Goal: Task Accomplishment & Management: Manage account settings

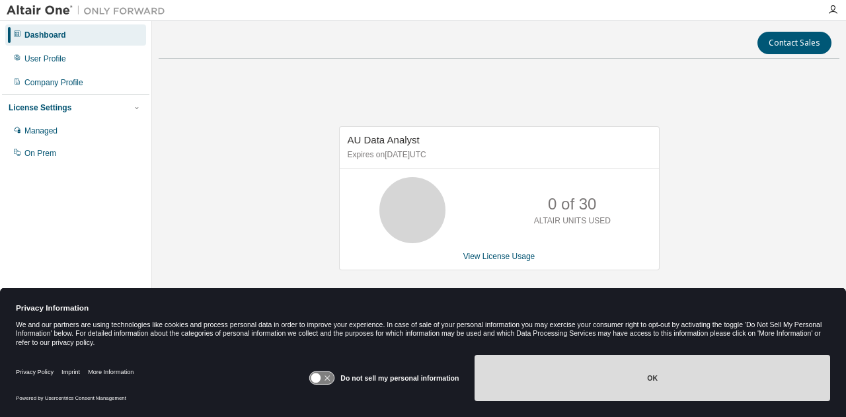
click at [661, 371] on button "OK" at bounding box center [653, 378] width 356 height 46
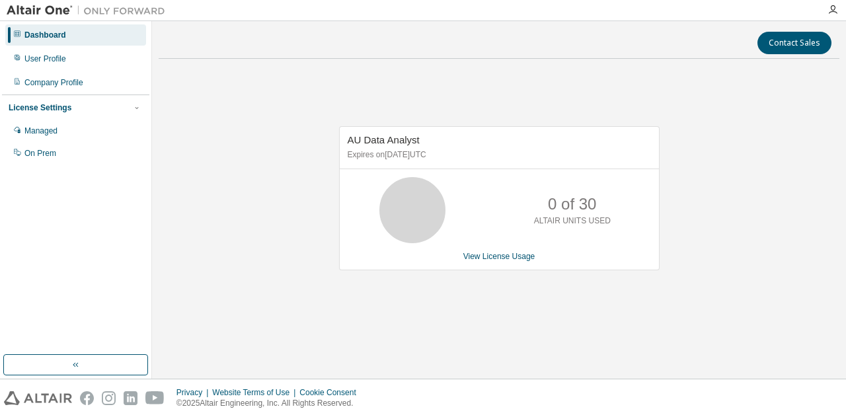
click at [424, 169] on div "AU Data Analyst Expires on July 23, 2026 UTC 0 of 30 ALTAIR UNITS USED View Lic…" at bounding box center [499, 198] width 321 height 144
click at [443, 223] on icon at bounding box center [412, 210] width 79 height 66
click at [513, 260] on link "View License Usage" at bounding box center [499, 256] width 72 height 9
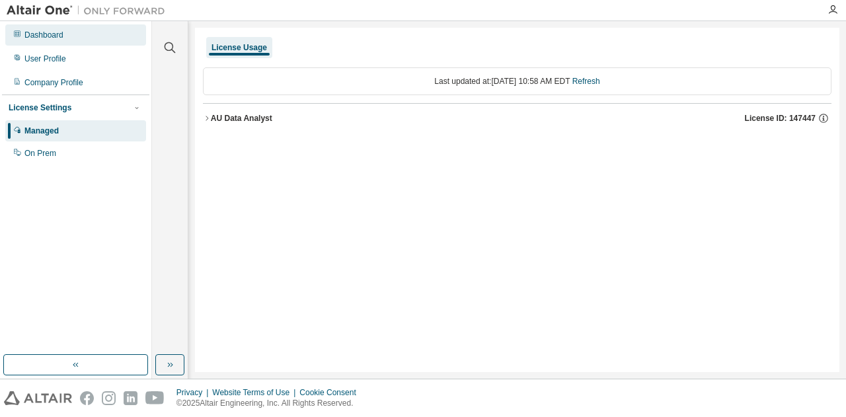
click at [63, 32] on div "Dashboard" at bounding box center [75, 34] width 141 height 21
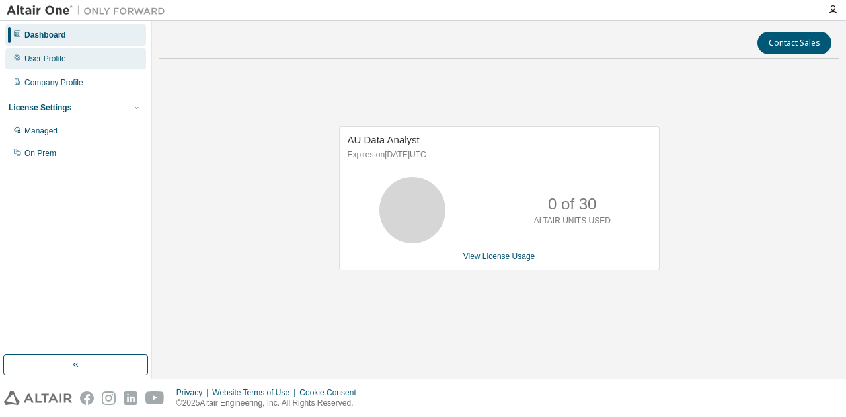
click at [55, 59] on div "User Profile" at bounding box center [45, 59] width 42 height 11
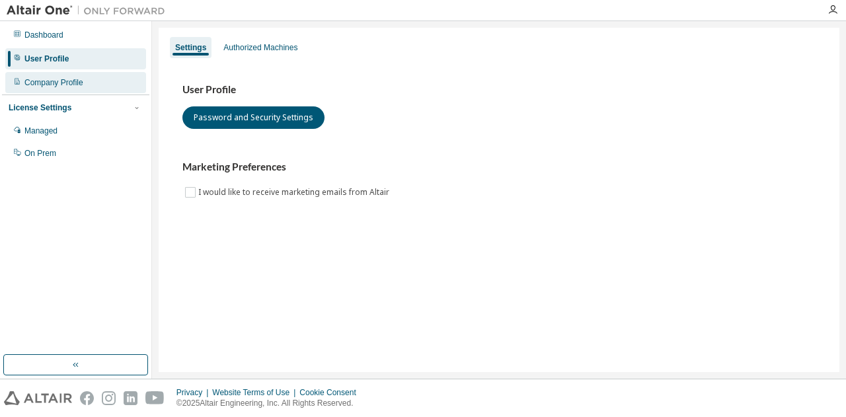
click at [57, 84] on div "Company Profile" at bounding box center [53, 82] width 59 height 11
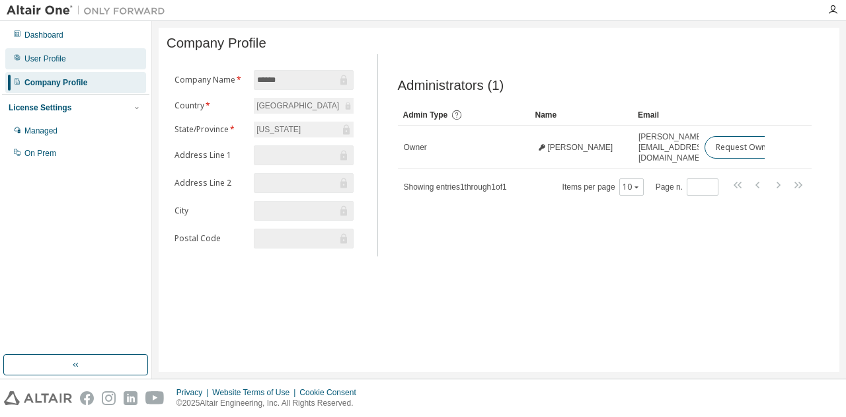
click at [58, 62] on div "User Profile" at bounding box center [45, 59] width 42 height 11
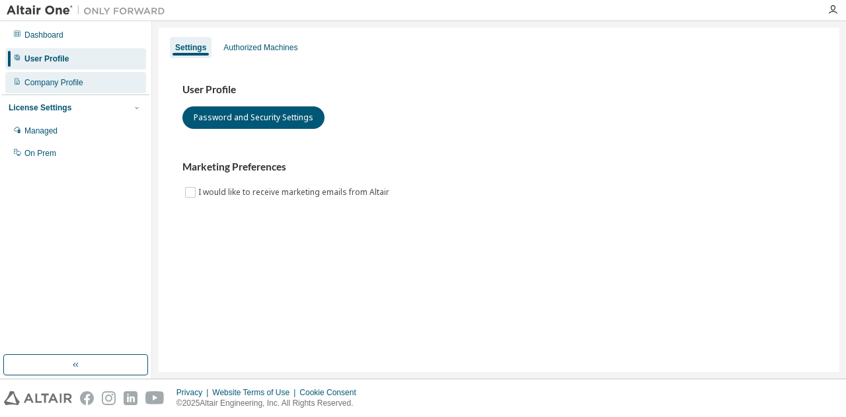
click at [61, 77] on div "Company Profile" at bounding box center [53, 82] width 59 height 11
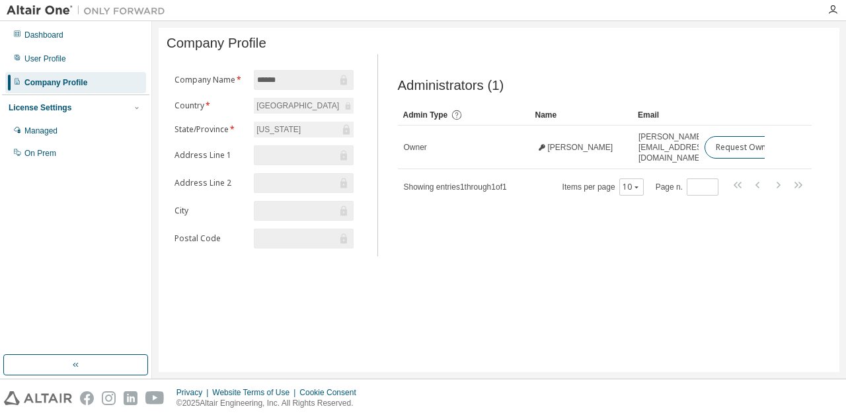
scroll to position [0, 15]
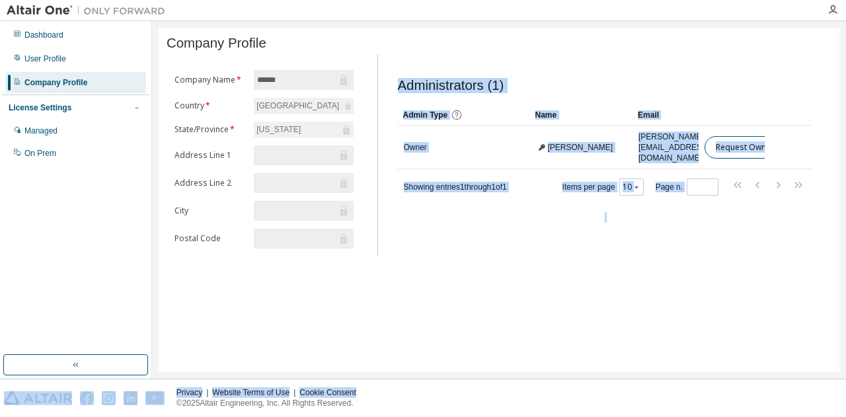
drag, startPoint x: 450, startPoint y: 372, endPoint x: 571, endPoint y: 379, distance: 121.2
click at [571, 379] on div "Dashboard User Profile Company Profile License Settings Managed On Prem Company…" at bounding box center [423, 208] width 846 height 417
click at [806, 302] on div "Company Profile Clear Load Save Save As Field Operator Value Select filter Sele…" at bounding box center [499, 200] width 681 height 344
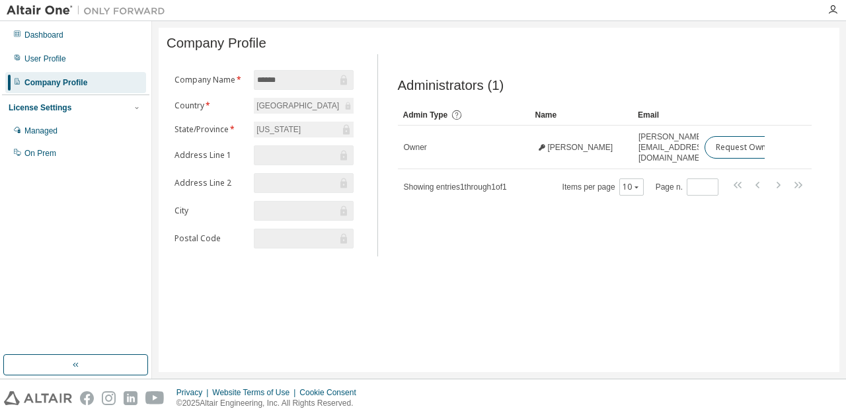
click at [27, 10] on img at bounding box center [89, 10] width 165 height 13
click at [34, 148] on div "On Prem" at bounding box center [40, 153] width 32 height 11
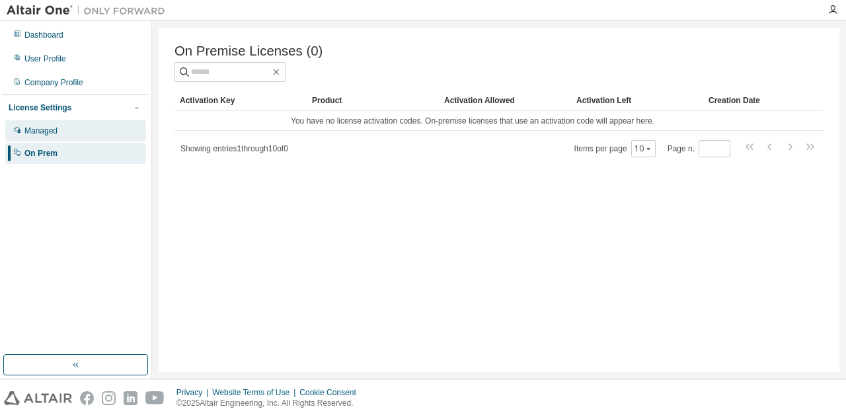
click at [41, 124] on div "Managed" at bounding box center [75, 130] width 141 height 21
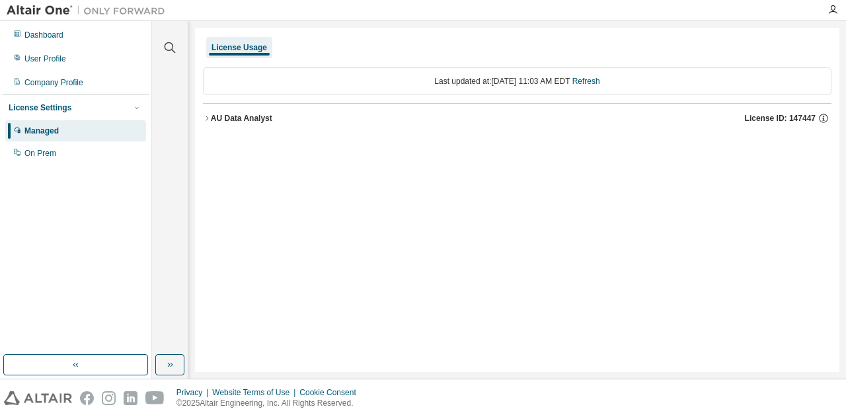
click at [255, 120] on div "AU Data Analyst" at bounding box center [241, 118] width 61 height 11
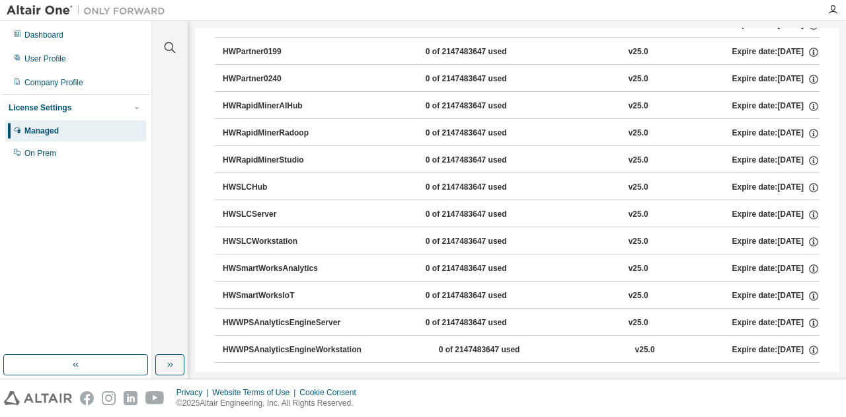
scroll to position [1877, 0]
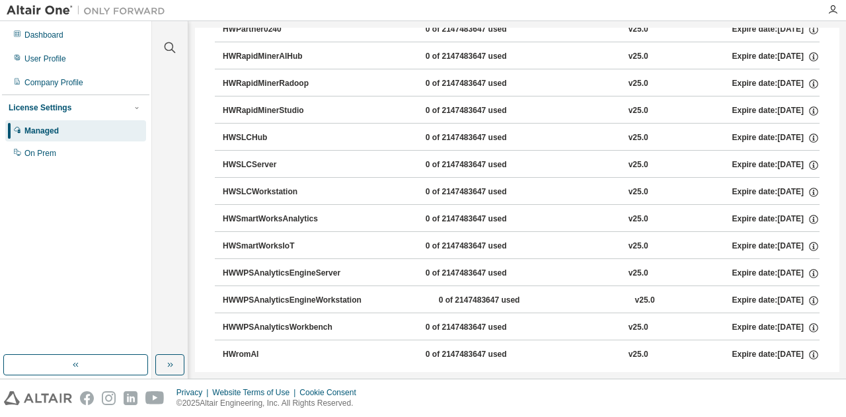
drag, startPoint x: 840, startPoint y: 343, endPoint x: 845, endPoint y: 277, distance: 66.4
click at [845, 278] on div "Clear all Collapse on share string Yes No Only used licenses Yes No Only my usa…" at bounding box center [499, 200] width 694 height 358
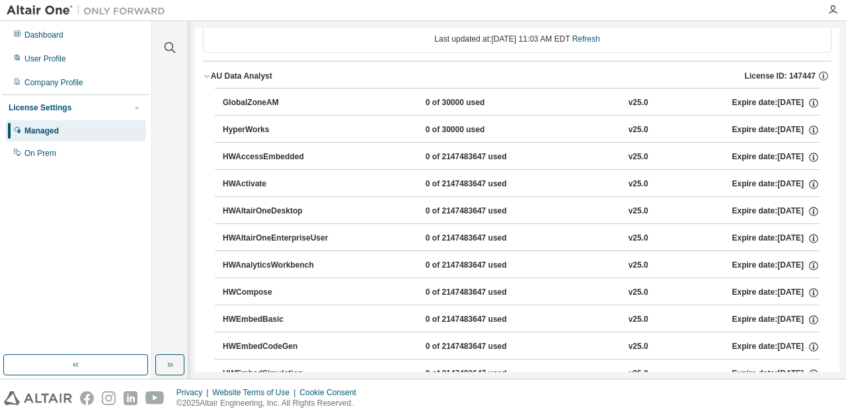
scroll to position [0, 0]
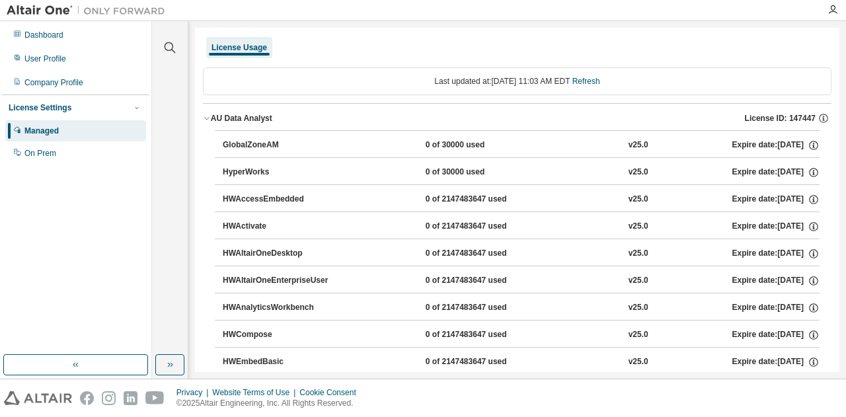
click at [294, 139] on div "GlobalZoneAM" at bounding box center [282, 145] width 119 height 12
click at [74, 86] on div "Company Profile" at bounding box center [53, 82] width 59 height 11
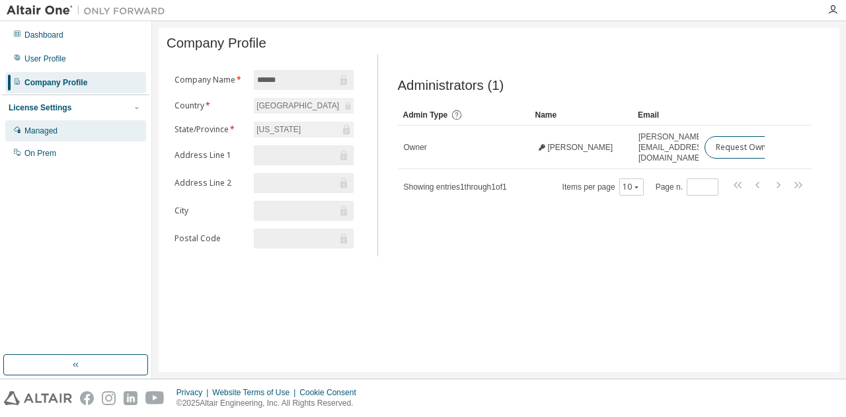
click at [49, 130] on div "Managed" at bounding box center [40, 131] width 33 height 11
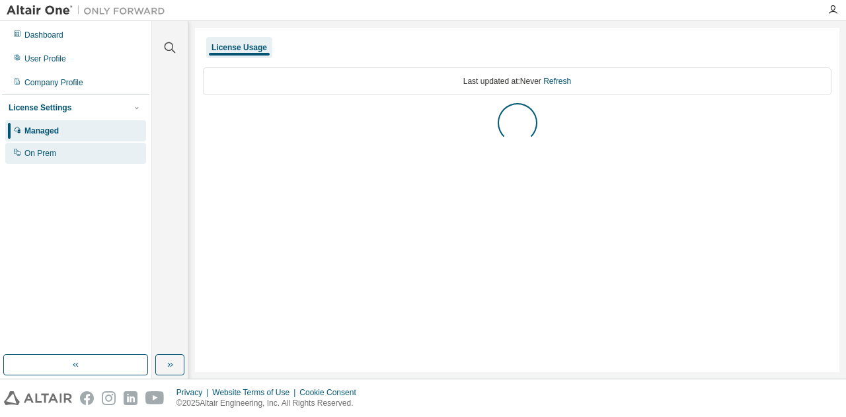
click at [54, 151] on div "On Prem" at bounding box center [40, 153] width 32 height 11
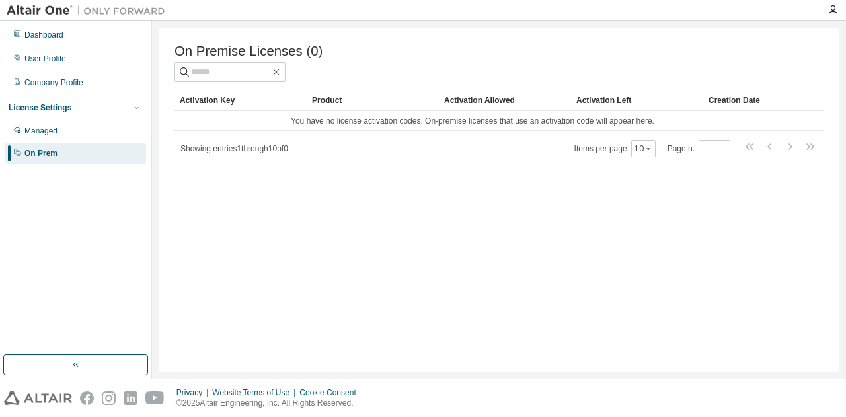
click at [50, 106] on div "License Settings" at bounding box center [40, 107] width 63 height 11
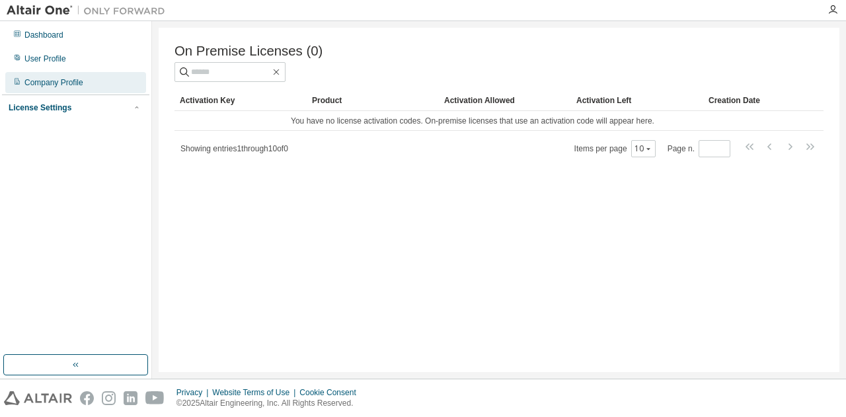
click at [61, 81] on div "Company Profile" at bounding box center [53, 82] width 59 height 11
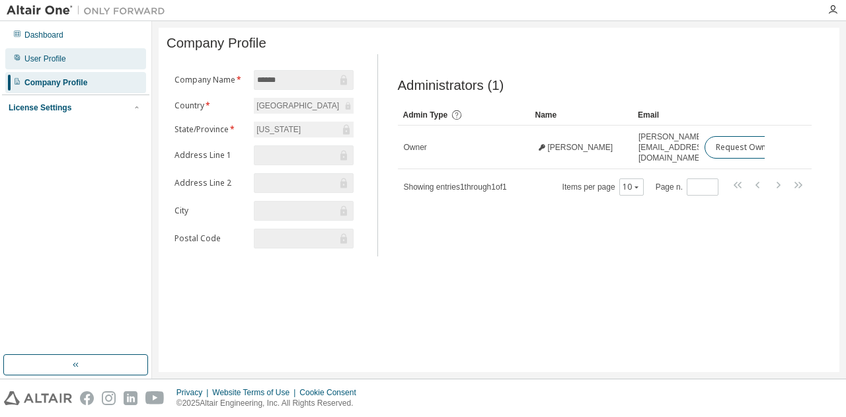
click at [67, 59] on div "User Profile" at bounding box center [75, 58] width 141 height 21
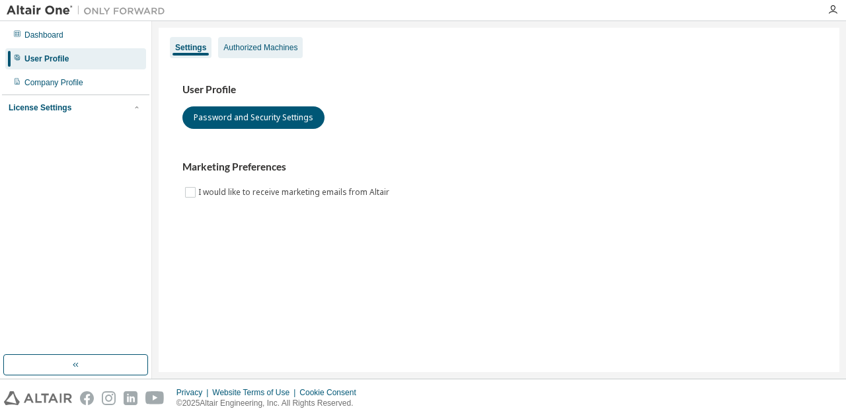
click at [256, 50] on div "Authorized Machines" at bounding box center [260, 47] width 74 height 11
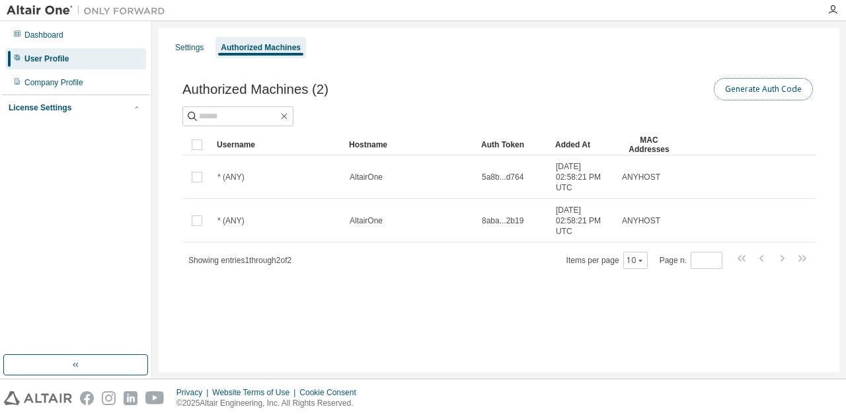
click at [789, 92] on button "Generate Auth Code" at bounding box center [763, 89] width 99 height 22
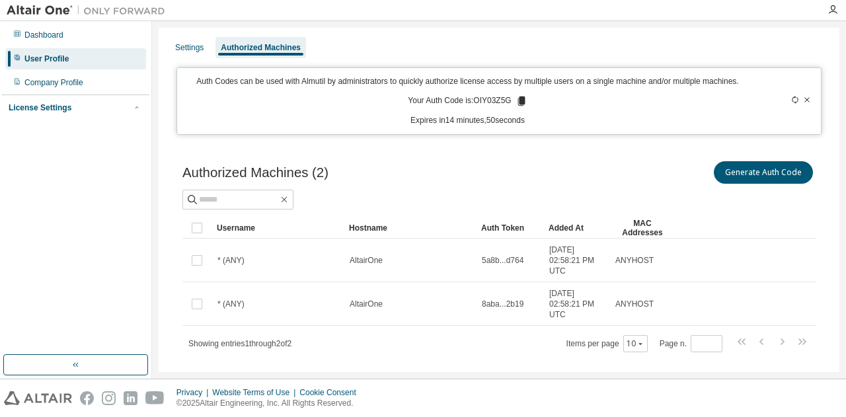
click at [804, 98] on icon at bounding box center [806, 99] width 5 height 5
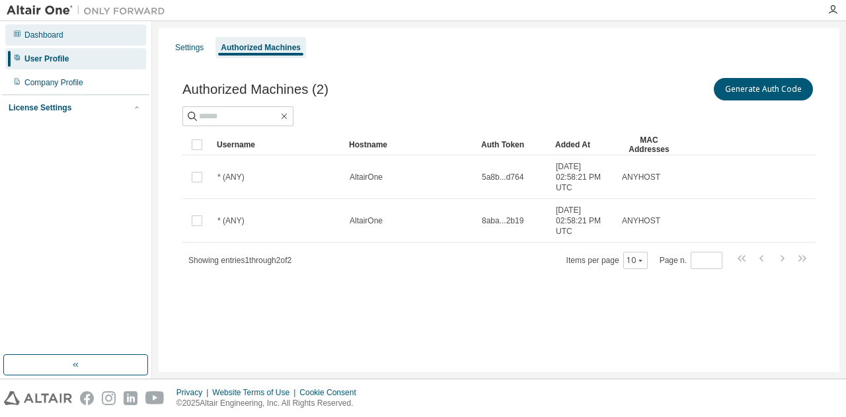
click at [38, 41] on div "Dashboard" at bounding box center [75, 34] width 141 height 21
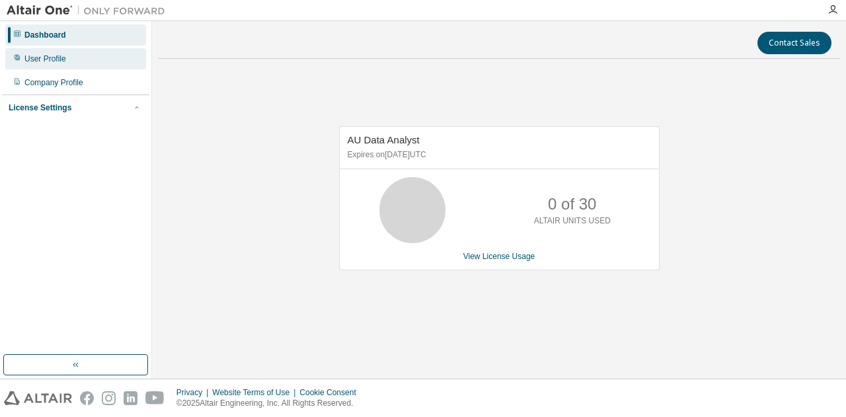
click at [45, 57] on div "User Profile" at bounding box center [45, 59] width 42 height 11
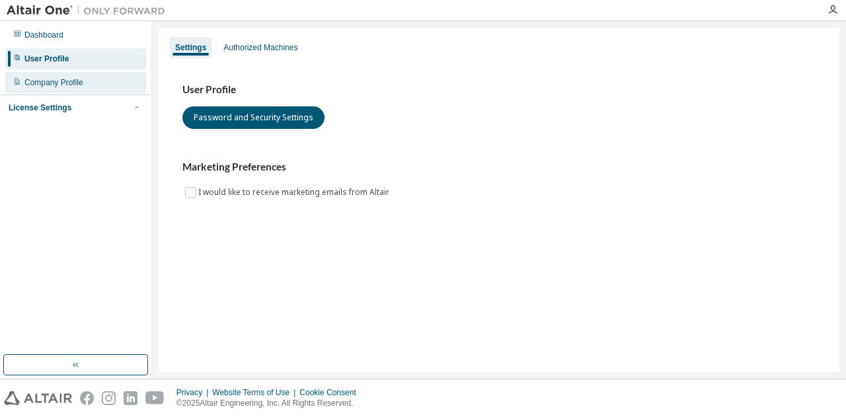
click at [57, 84] on div "Company Profile" at bounding box center [53, 82] width 59 height 11
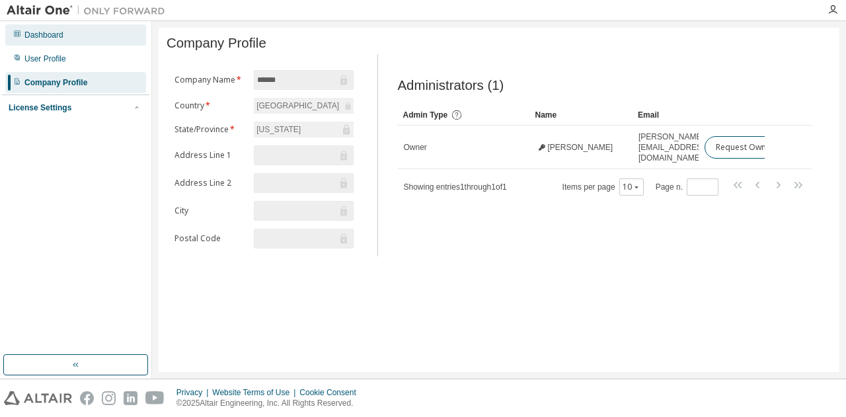
click at [53, 39] on div "Dashboard" at bounding box center [43, 35] width 39 height 11
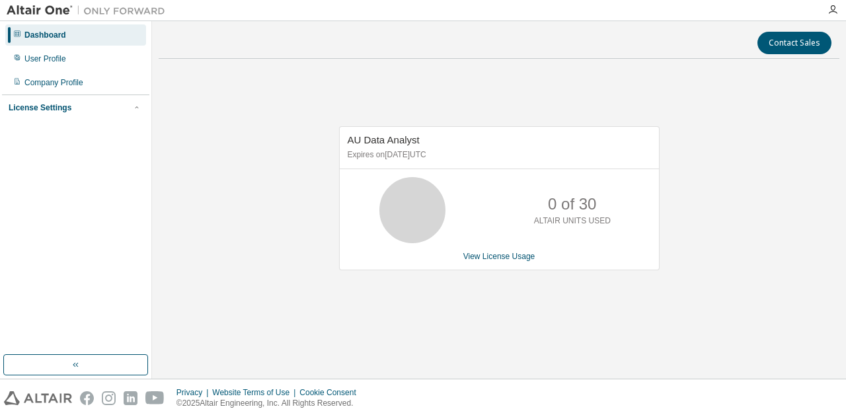
click at [346, 120] on div "AU Data Analyst Expires on July 23, 2026 UTC 0 of 30 ALTAIR UNITS USED View Lic…" at bounding box center [499, 204] width 681 height 271
drag, startPoint x: 97, startPoint y: 1, endPoint x: 262, endPoint y: 72, distance: 180.6
click at [262, 72] on div "AU Data Analyst Expires on July 23, 2026 UTC 0 of 30 ALTAIR UNITS USED View Lic…" at bounding box center [499, 204] width 681 height 271
